Goal: Task Accomplishment & Management: Manage account settings

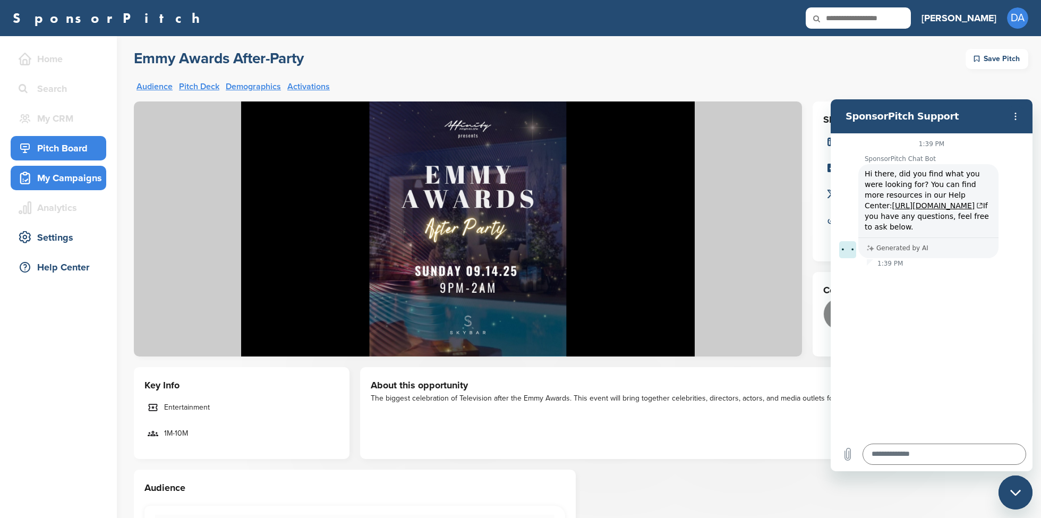
click at [66, 175] on div "My Campaigns" at bounding box center [61, 177] width 90 height 19
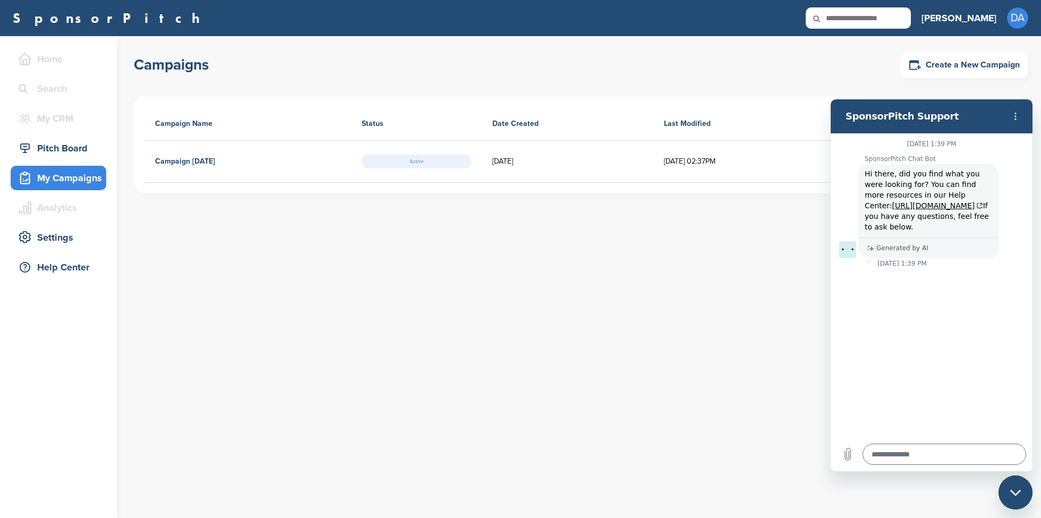
click at [1011, 492] on icon "Close messaging window" at bounding box center [1016, 492] width 11 height 7
type textarea "*"
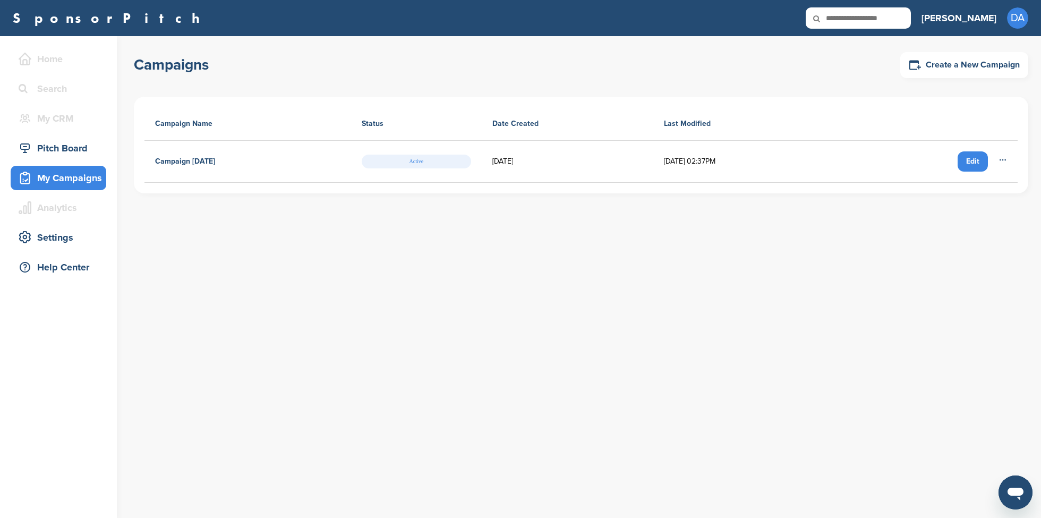
click at [979, 161] on div "Edit" at bounding box center [973, 161] width 30 height 20
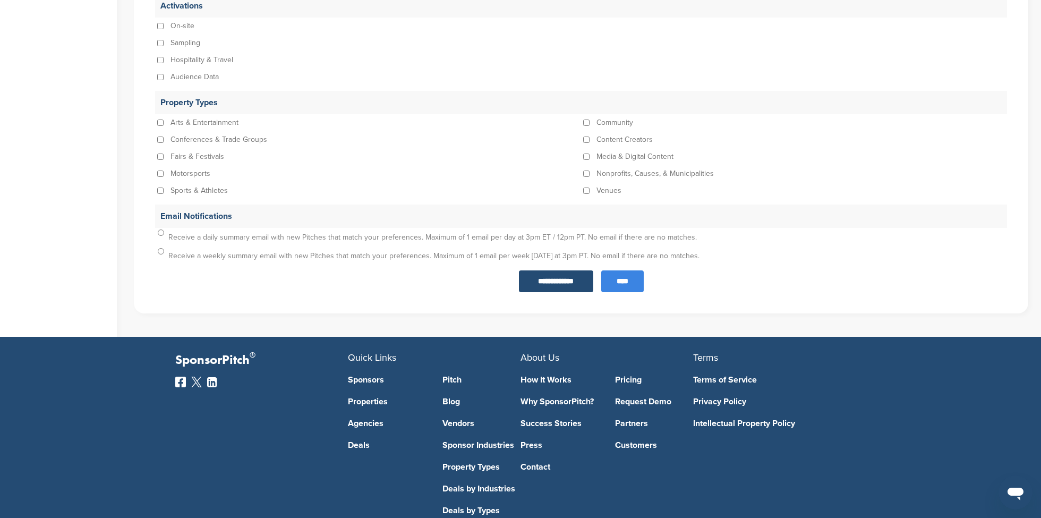
scroll to position [1093, 0]
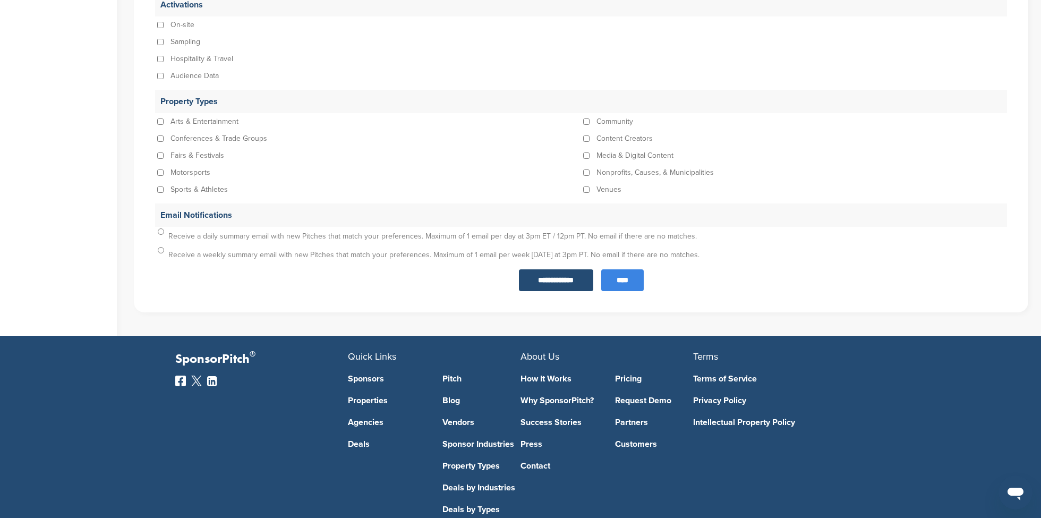
click at [371, 379] on link "Sponsors" at bounding box center [387, 379] width 79 height 9
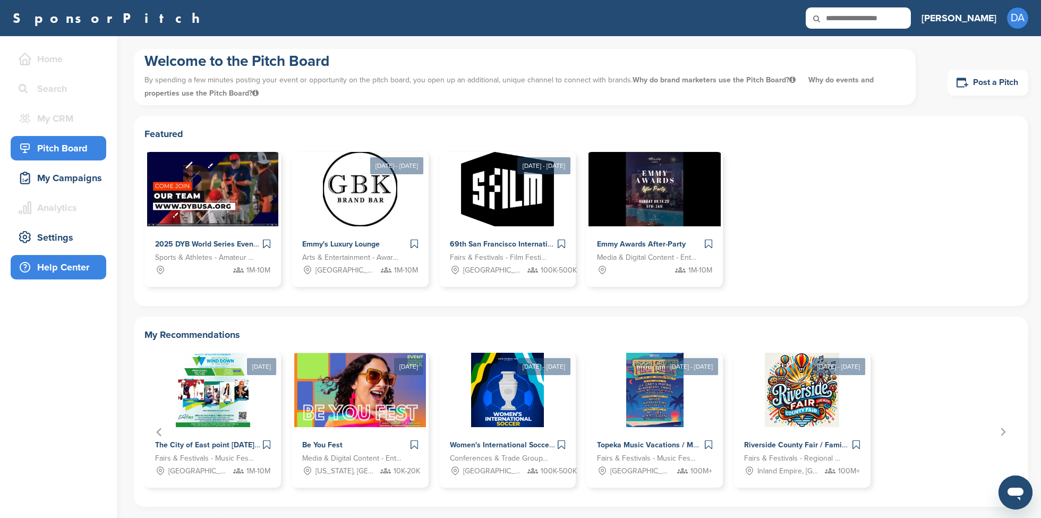
click at [68, 267] on div "Help Center" at bounding box center [61, 267] width 90 height 19
